Goal: Task Accomplishment & Management: Use online tool/utility

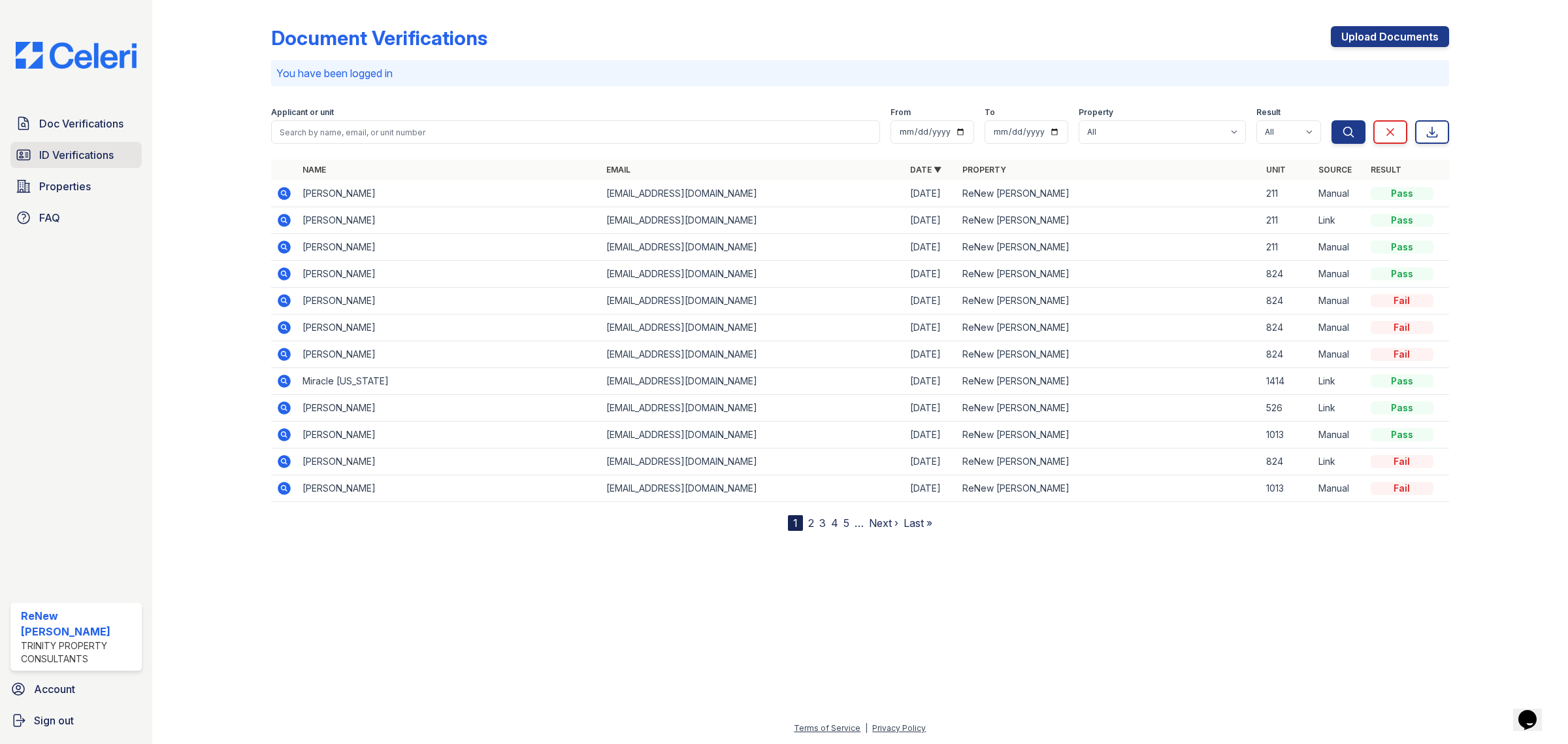
click at [90, 167] on link "ID Verifications" at bounding box center [77, 154] width 132 height 26
click at [87, 180] on span "Properties" at bounding box center [64, 186] width 52 height 15
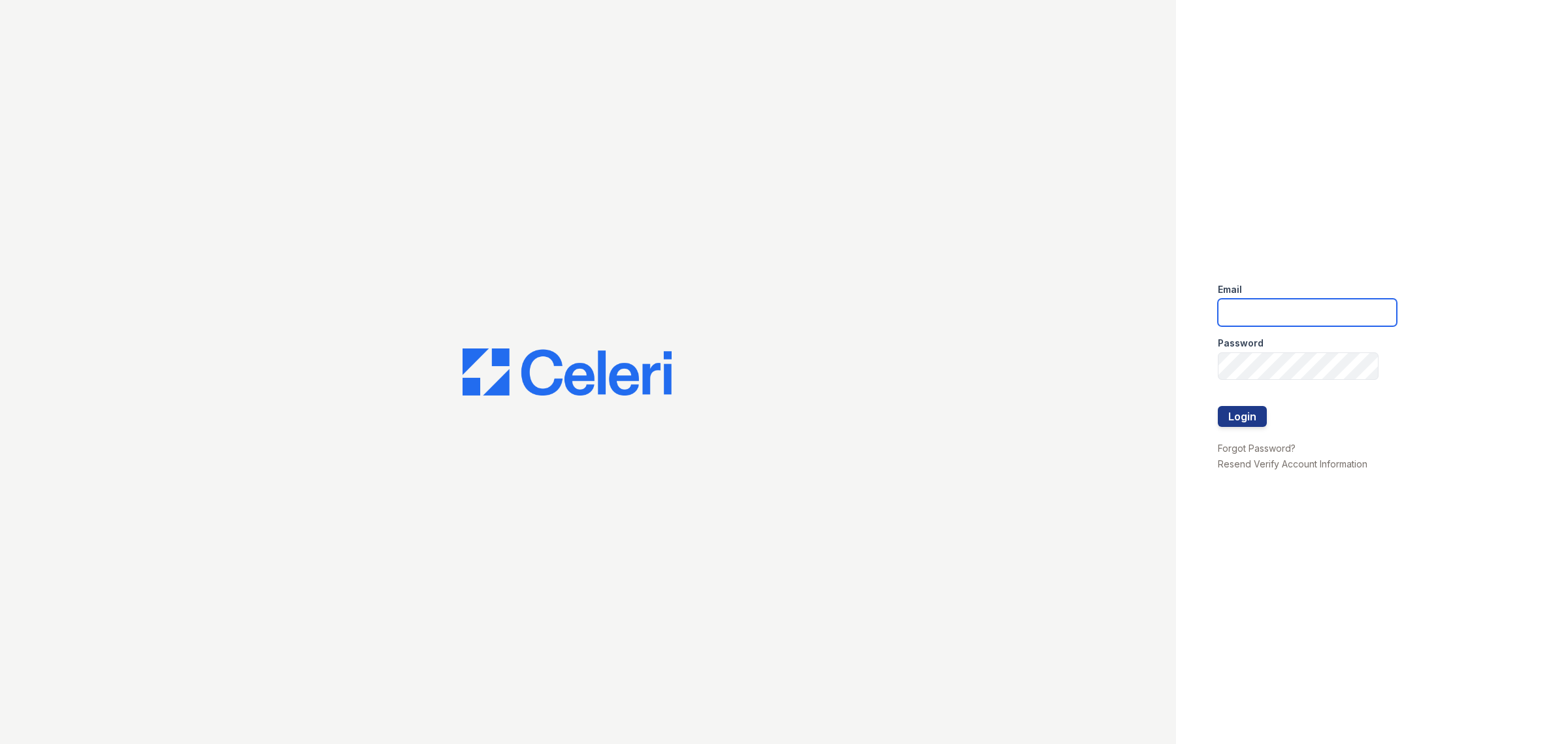
click at [1284, 321] on input "email" at bounding box center [1307, 312] width 179 height 28
type input "renewbrandon@trinity-pm.com"
click at [1226, 422] on button "Login" at bounding box center [1242, 416] width 49 height 21
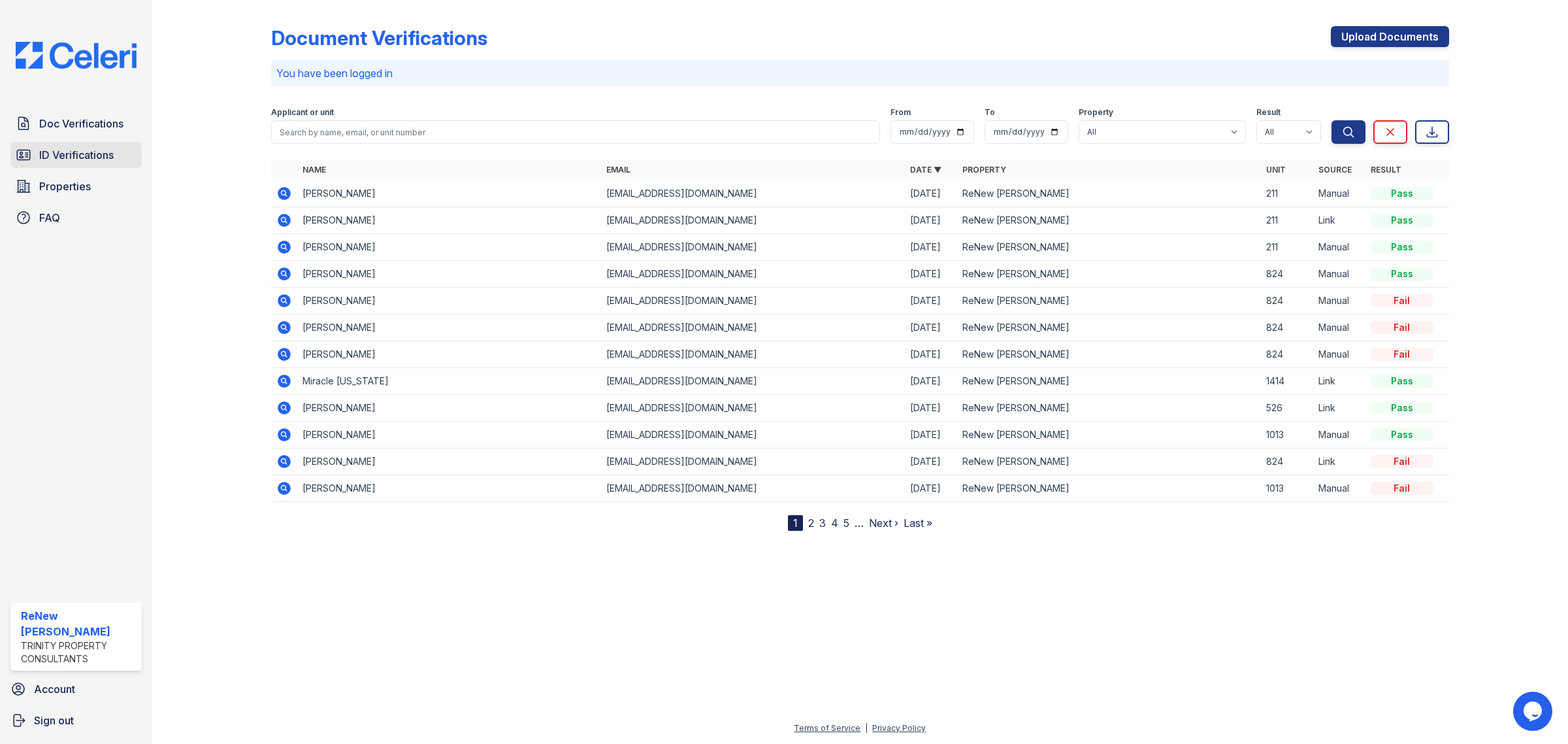
click at [77, 144] on link "ID Verifications" at bounding box center [77, 154] width 132 height 26
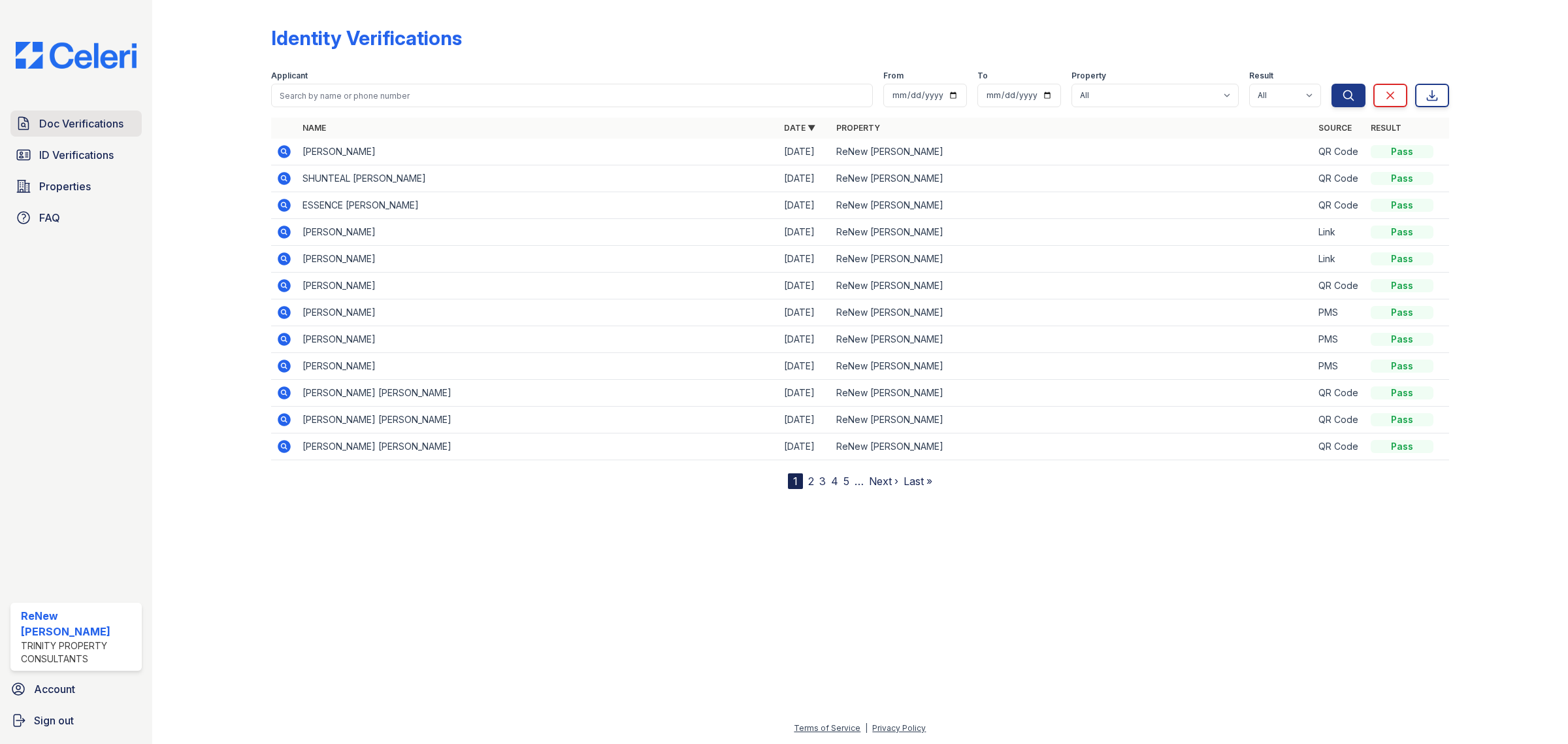
click at [92, 118] on span "Doc Verifications" at bounding box center [81, 123] width 85 height 15
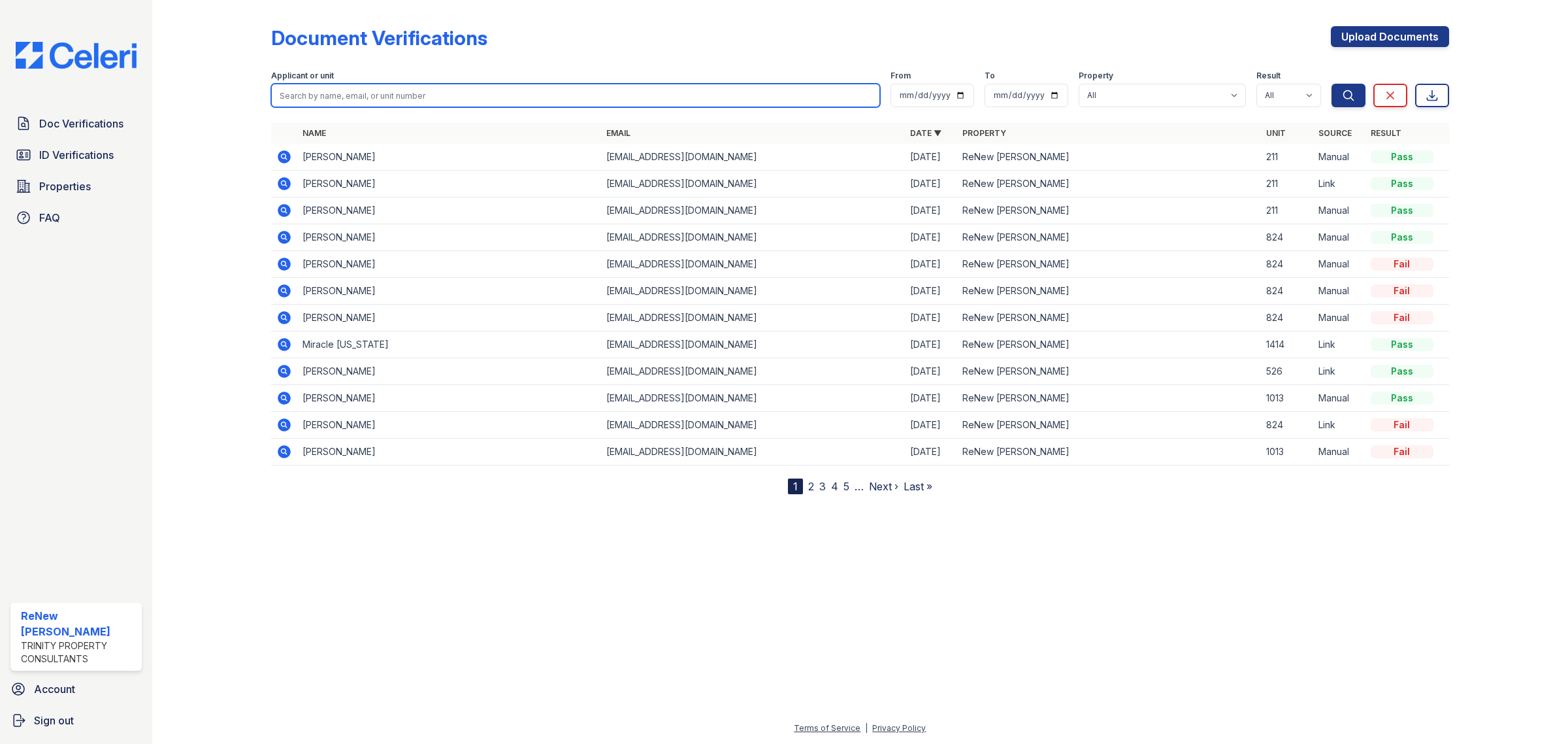
click at [335, 89] on input "search" at bounding box center [575, 95] width 609 height 24
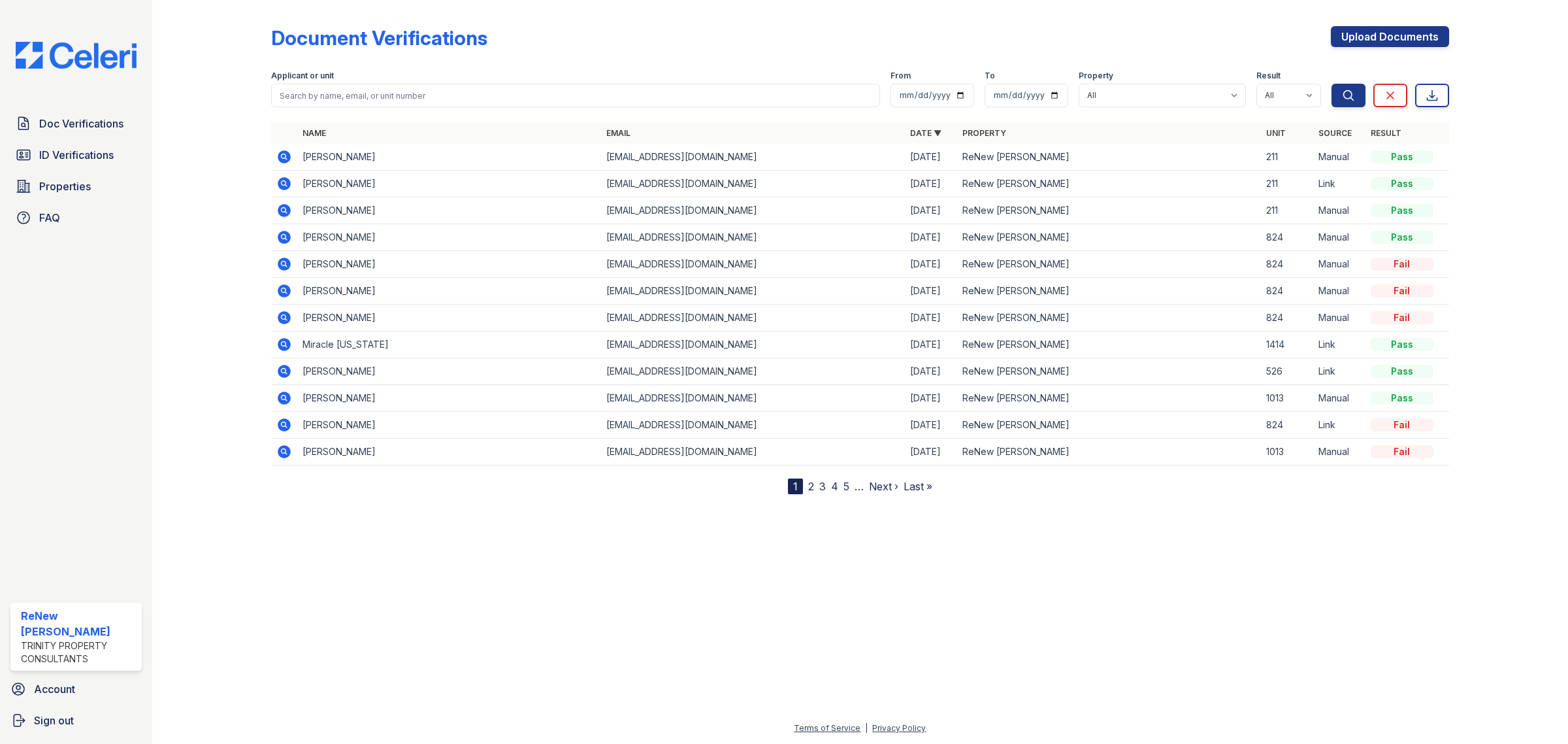
click at [575, 21] on div "Document Verifications Upload Documents Filter Applicant or unit From To Proper…" at bounding box center [860, 250] width 1178 height 489
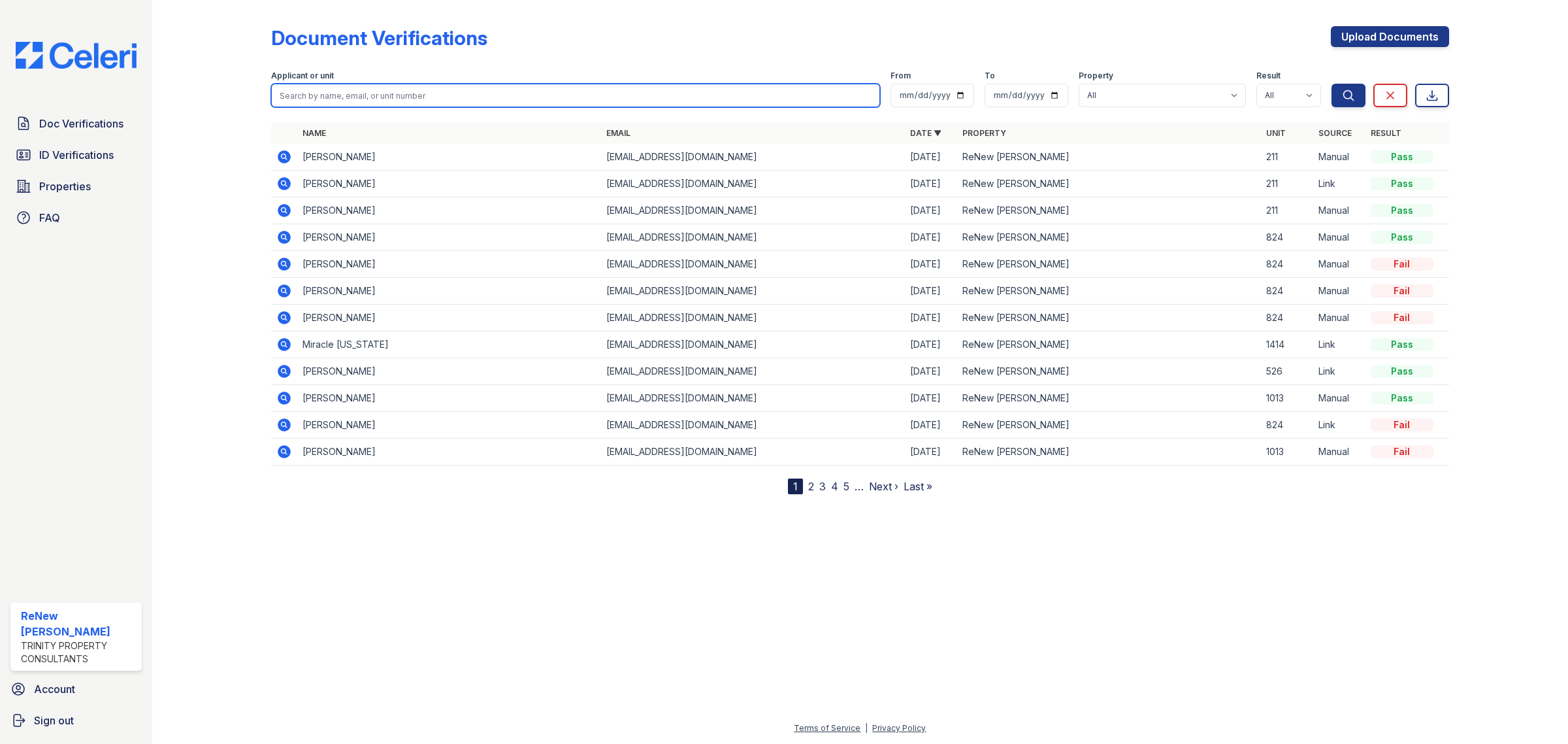
click at [377, 95] on input "search" at bounding box center [575, 95] width 609 height 24
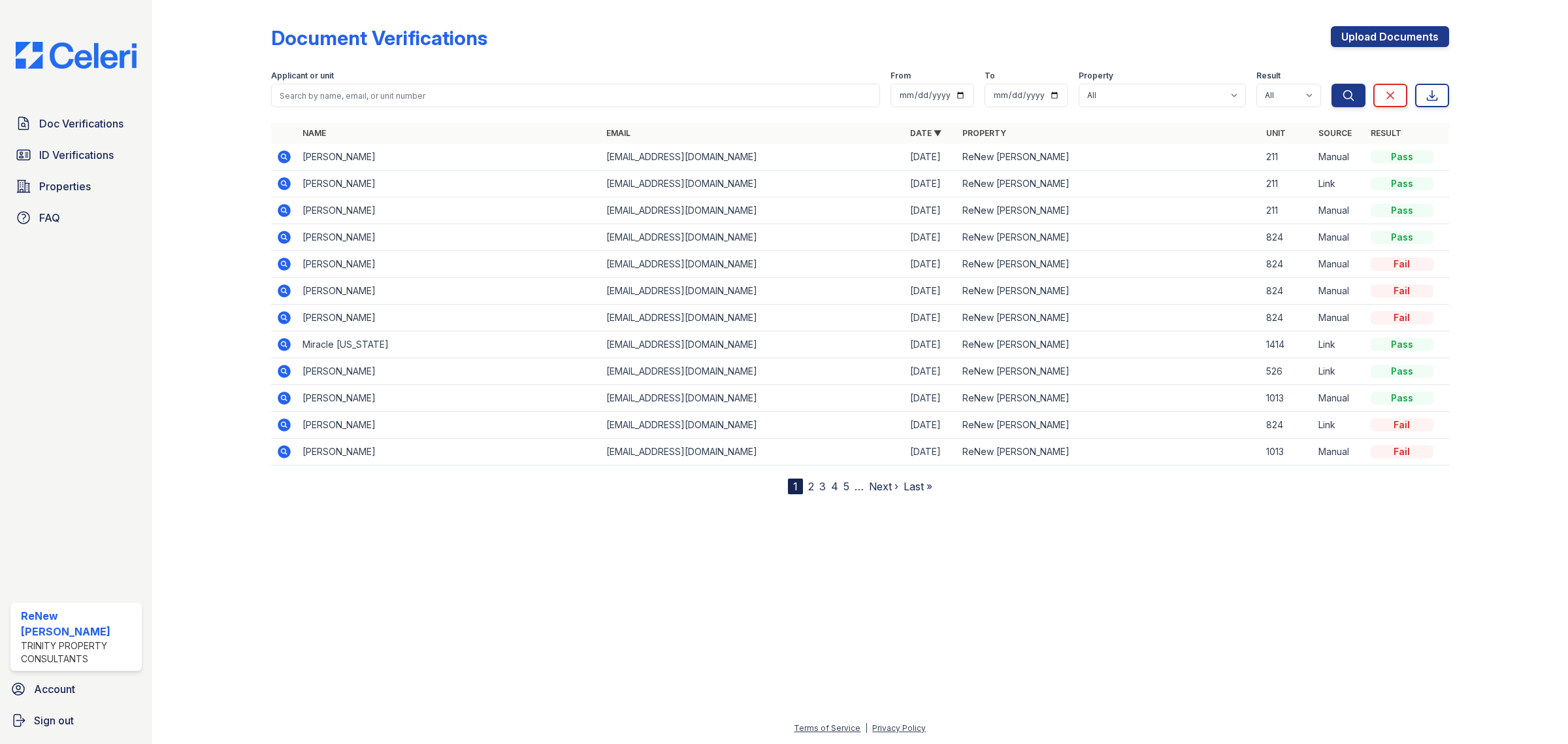
click at [302, 119] on div at bounding box center [860, 120] width 1178 height 5
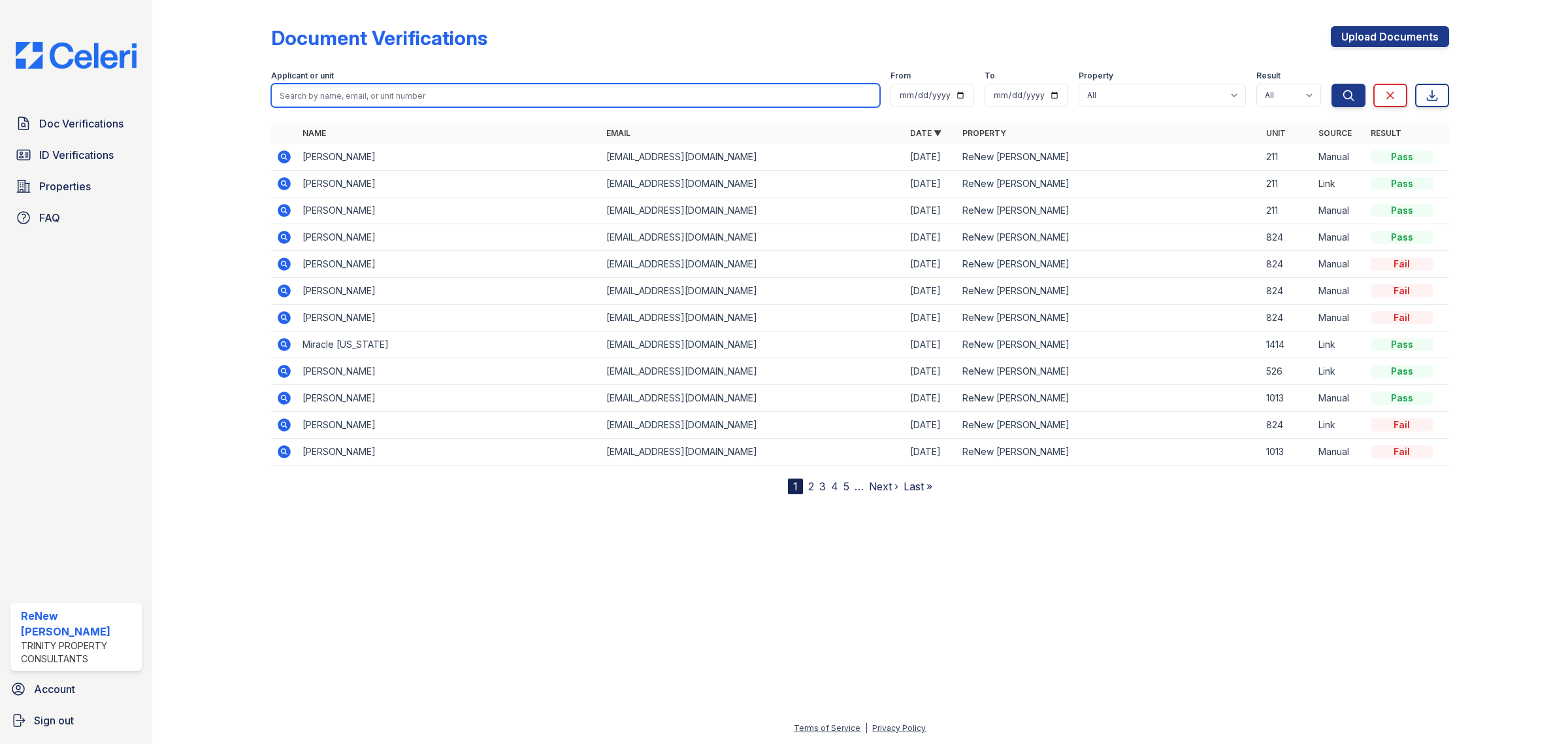
click at [305, 99] on input "search" at bounding box center [575, 95] width 609 height 24
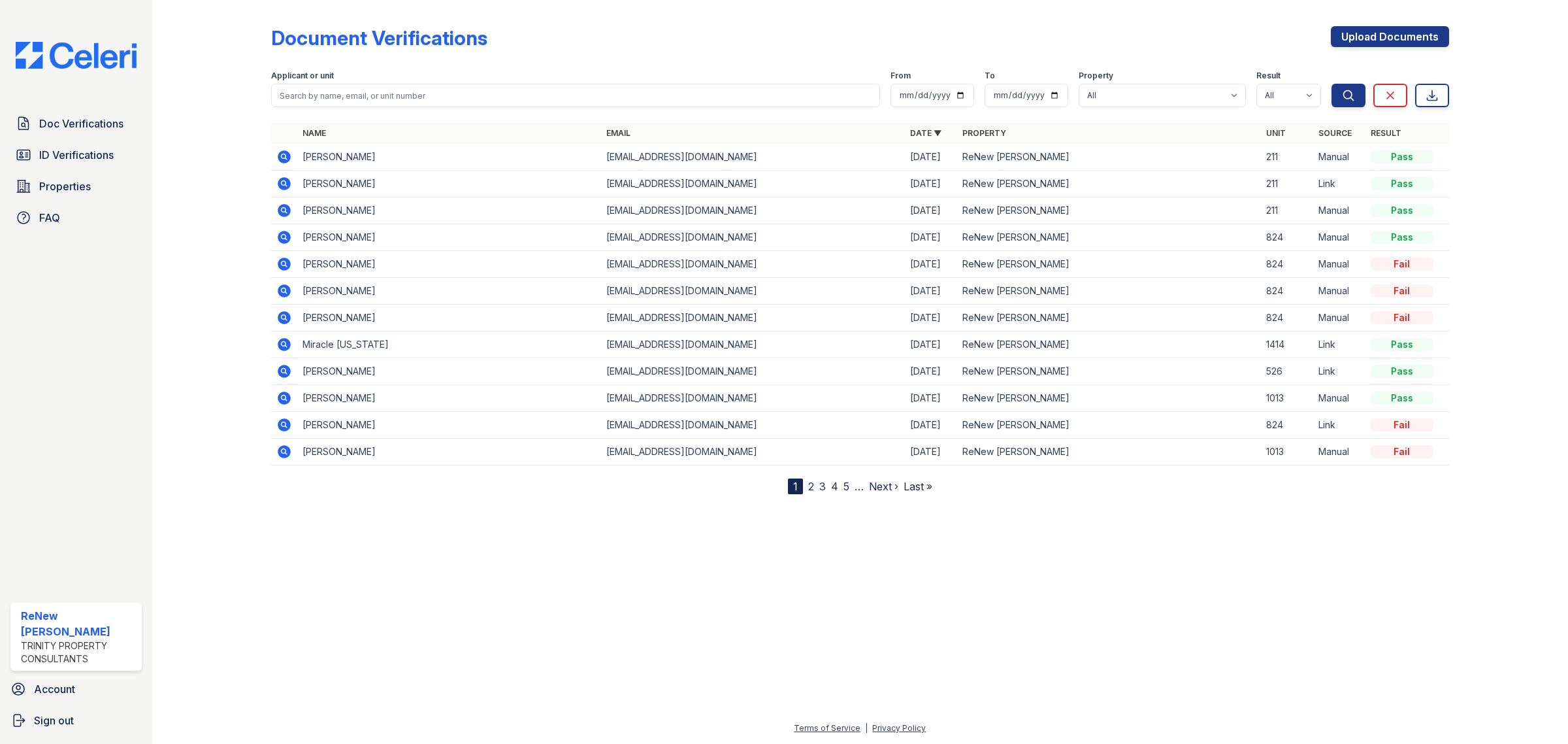
click at [275, 115] on div at bounding box center [860, 115] width 1178 height 5
click at [44, 181] on span "Properties" at bounding box center [64, 186] width 52 height 15
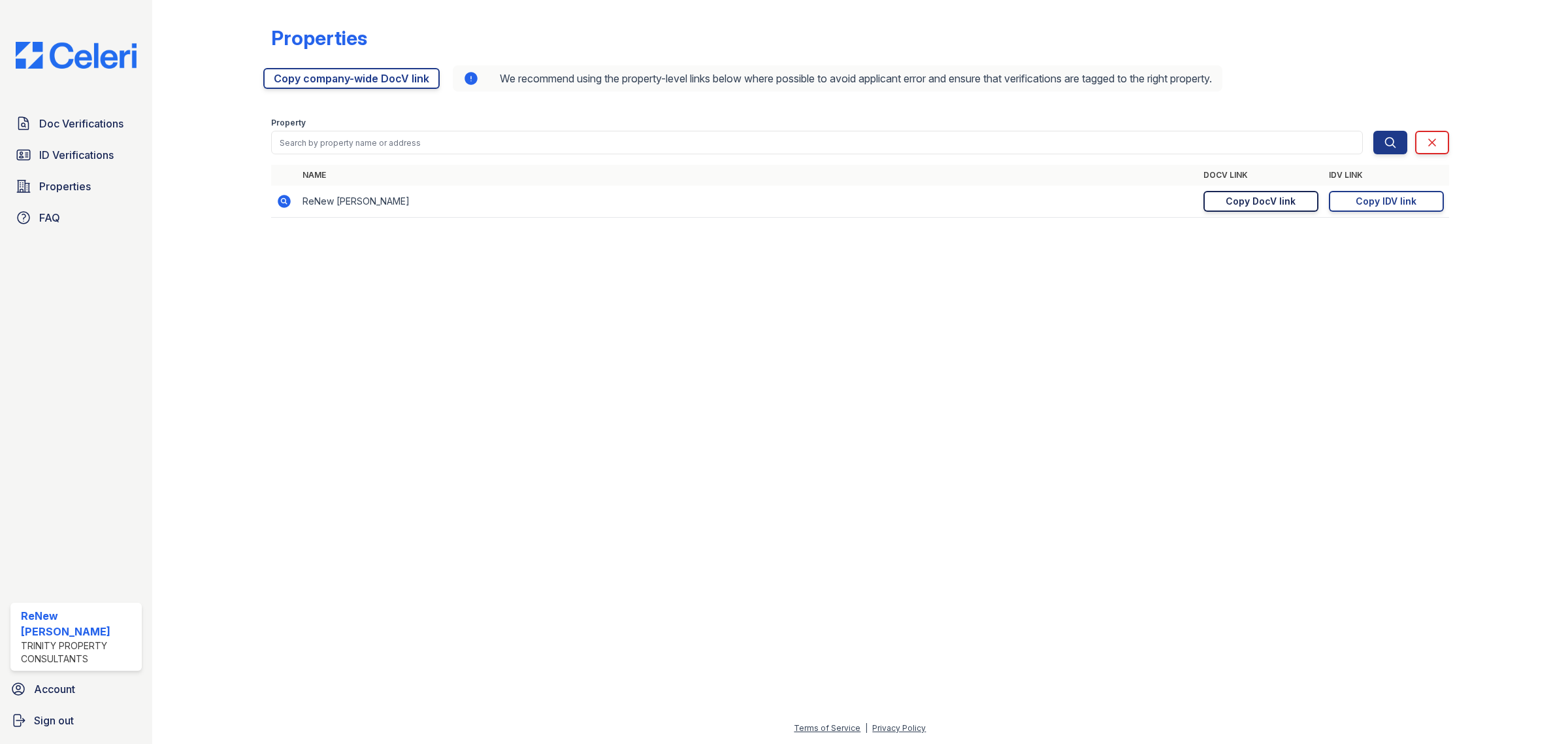
click at [1260, 199] on div "Copy DocV link" at bounding box center [1261, 201] width 70 height 13
